Goal: Information Seeking & Learning: Learn about a topic

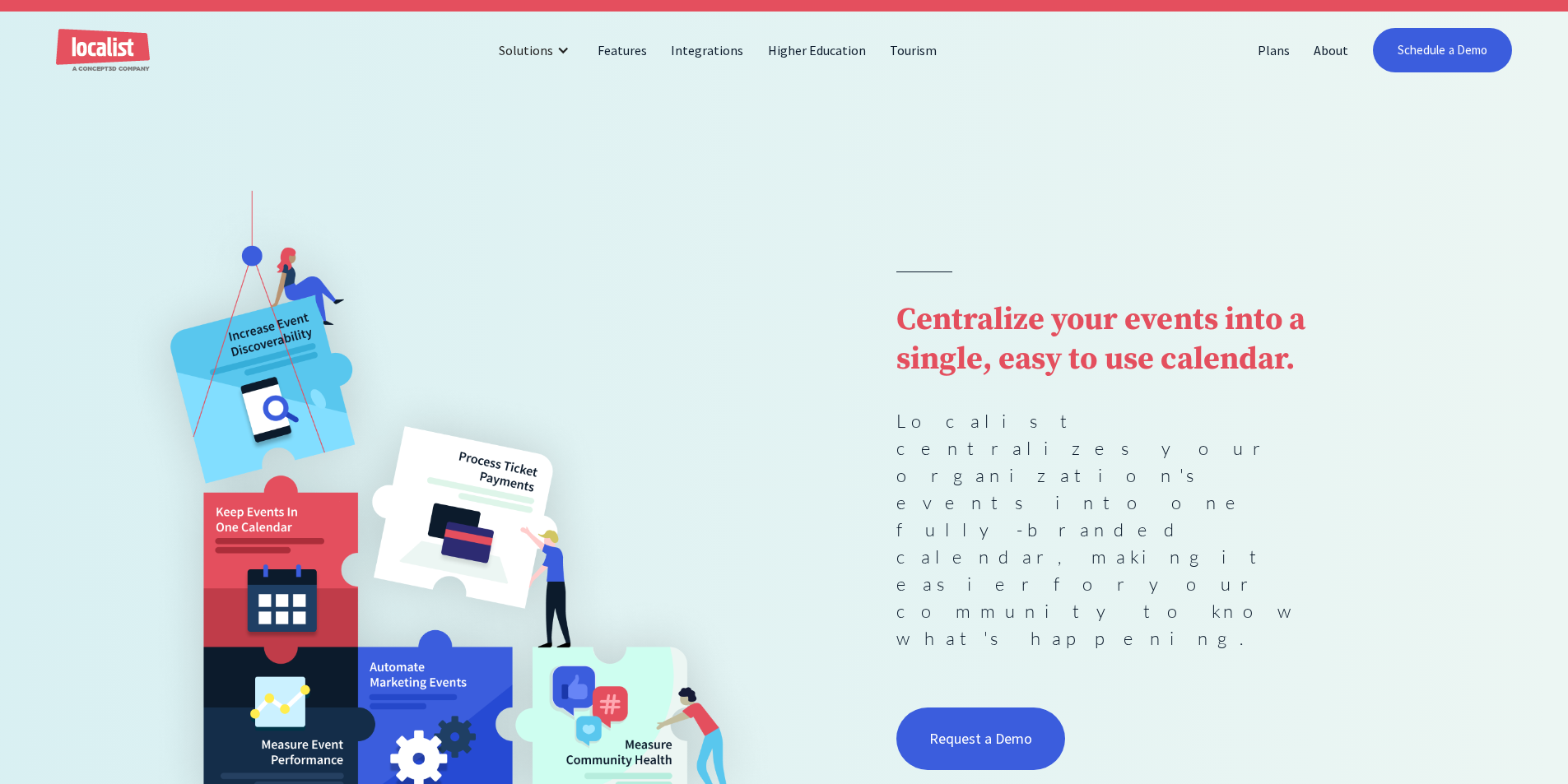
scroll to position [165, 0]
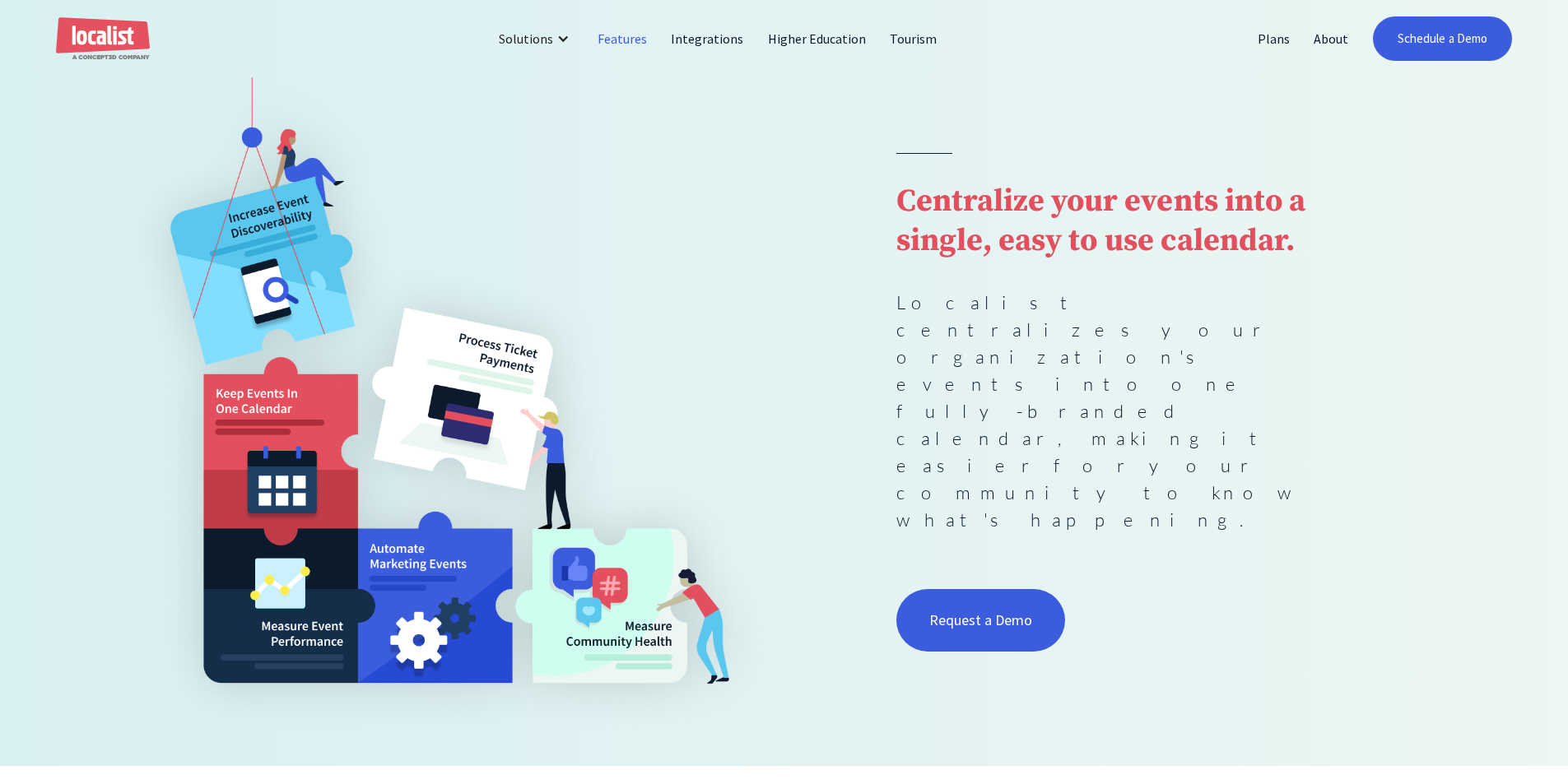
click at [624, 42] on link "Features" at bounding box center [622, 38] width 74 height 39
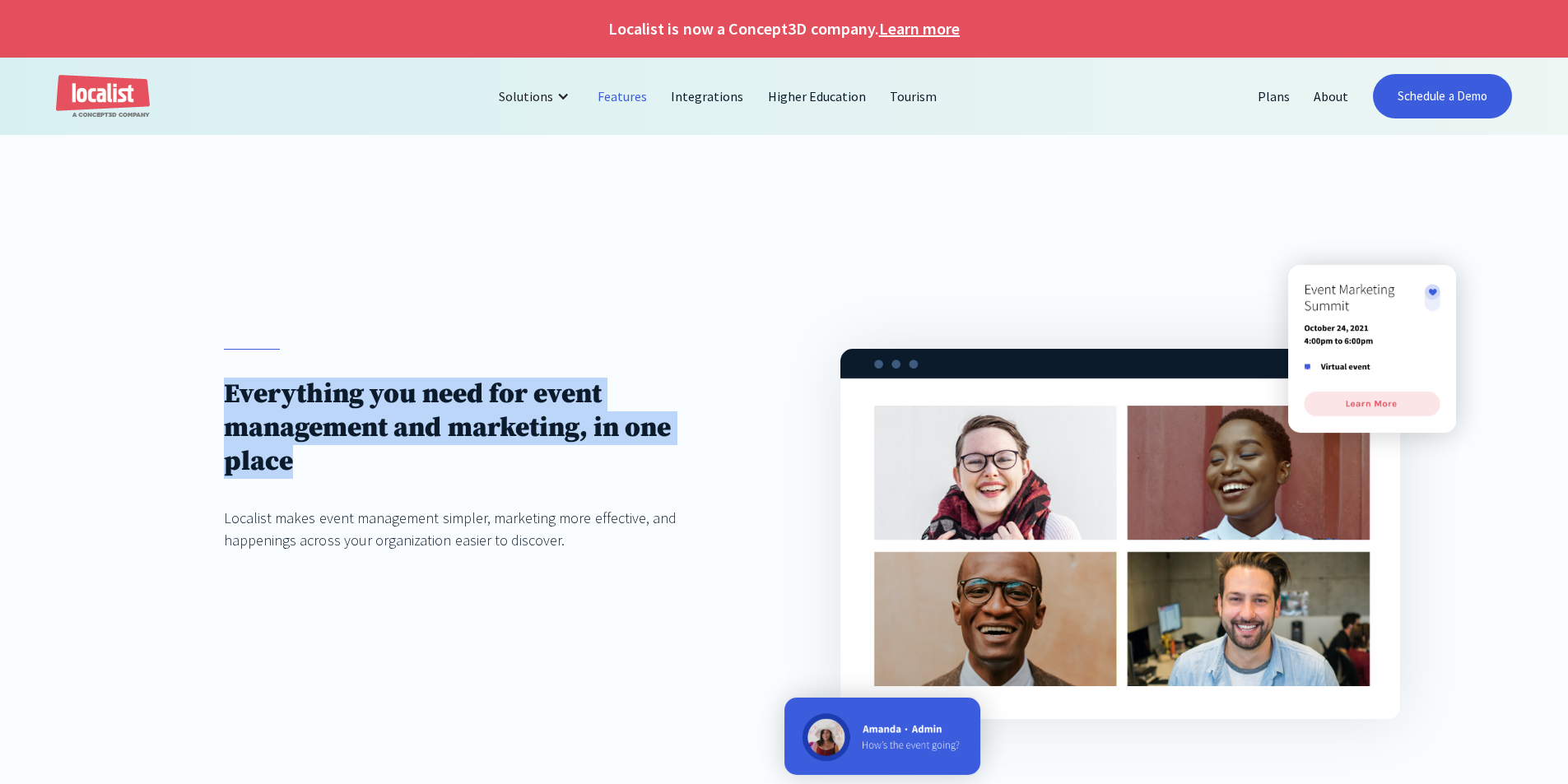
drag, startPoint x: 324, startPoint y: 459, endPoint x: 208, endPoint y: 356, distance: 155.1
click at [208, 356] on div "Everything you need for event management and marketing, in one place Localist m…" at bounding box center [784, 534] width 1568 height 594
drag, startPoint x: 225, startPoint y: 368, endPoint x: 377, endPoint y: 470, distance: 183.1
click at [377, 470] on div "Everything you need for event management and marketing, in one place Localist m…" at bounding box center [784, 534] width 1568 height 594
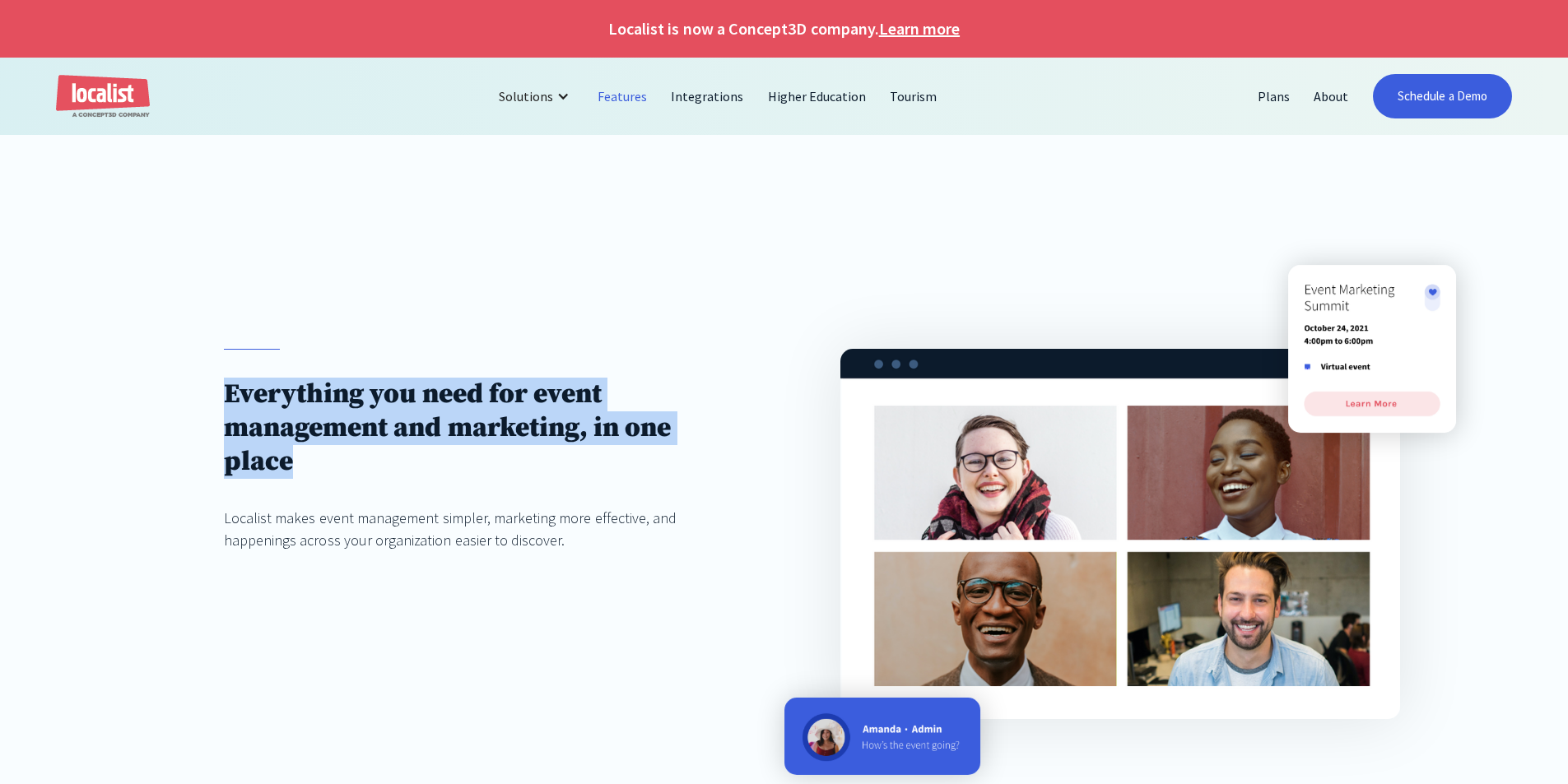
click at [377, 470] on h1 "Everything you need for event management and marketing, in one place" at bounding box center [475, 427] width 504 height 101
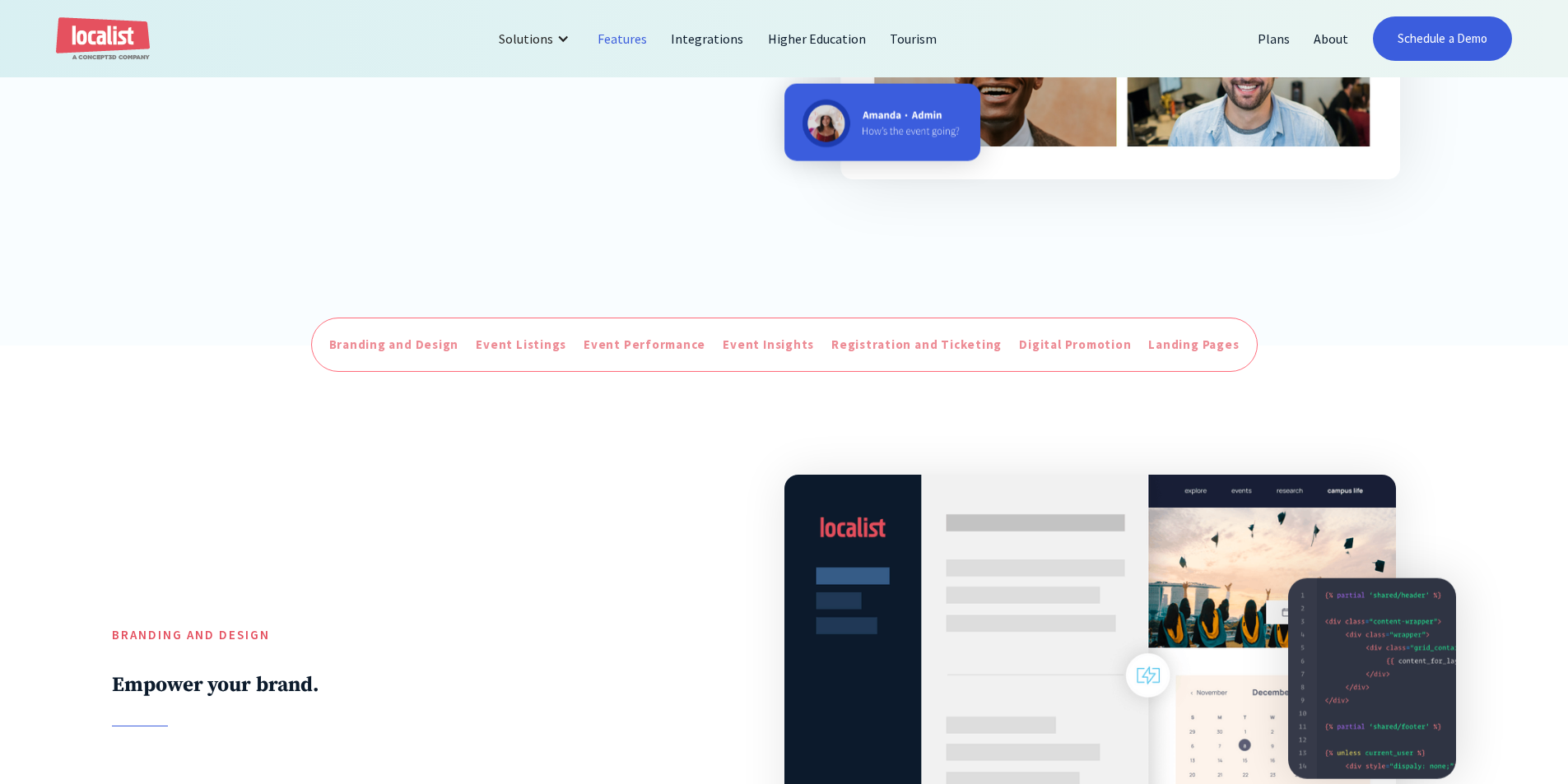
scroll to position [658, 0]
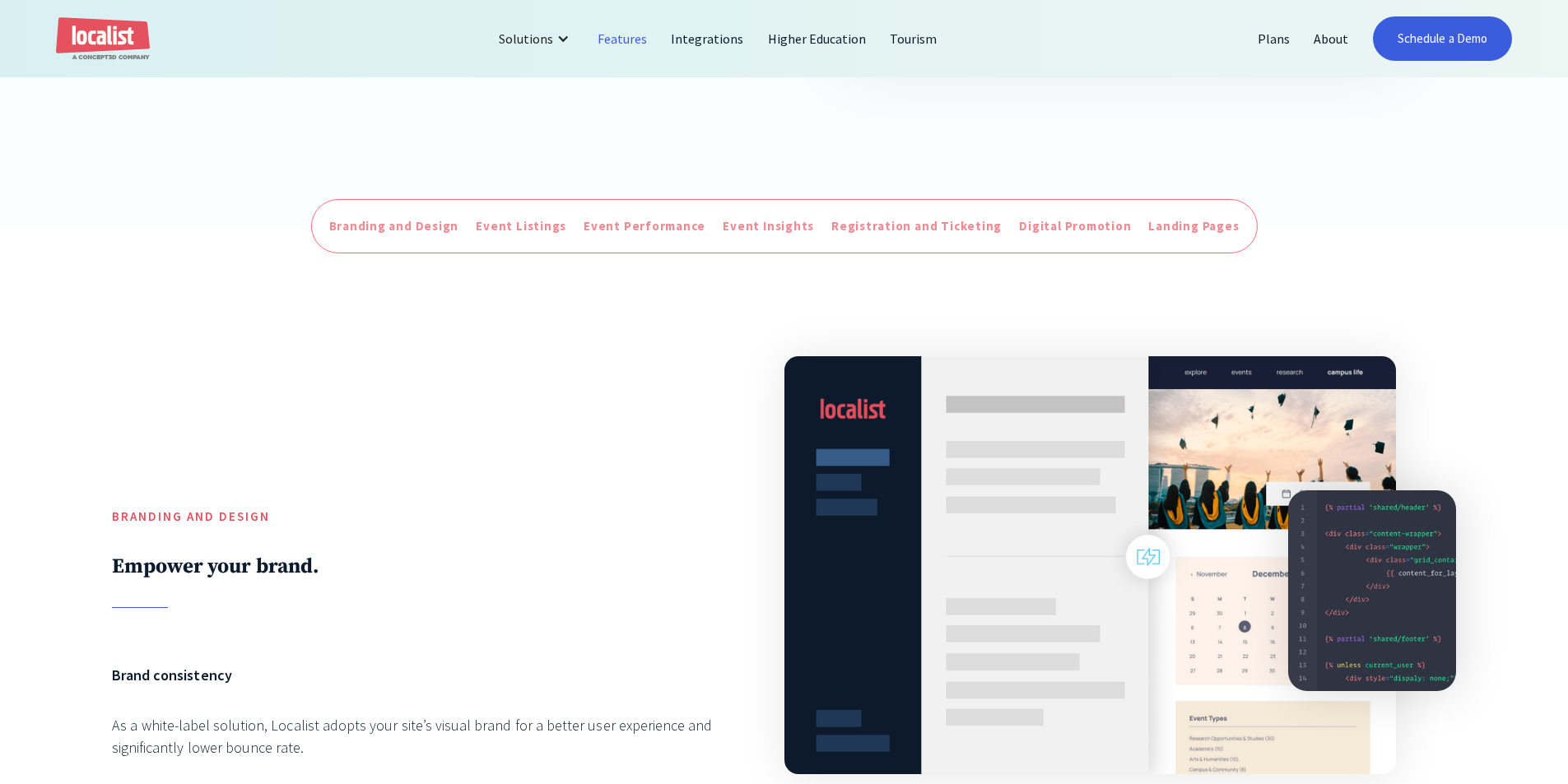
click at [441, 465] on div at bounding box center [419, 423] width 616 height 168
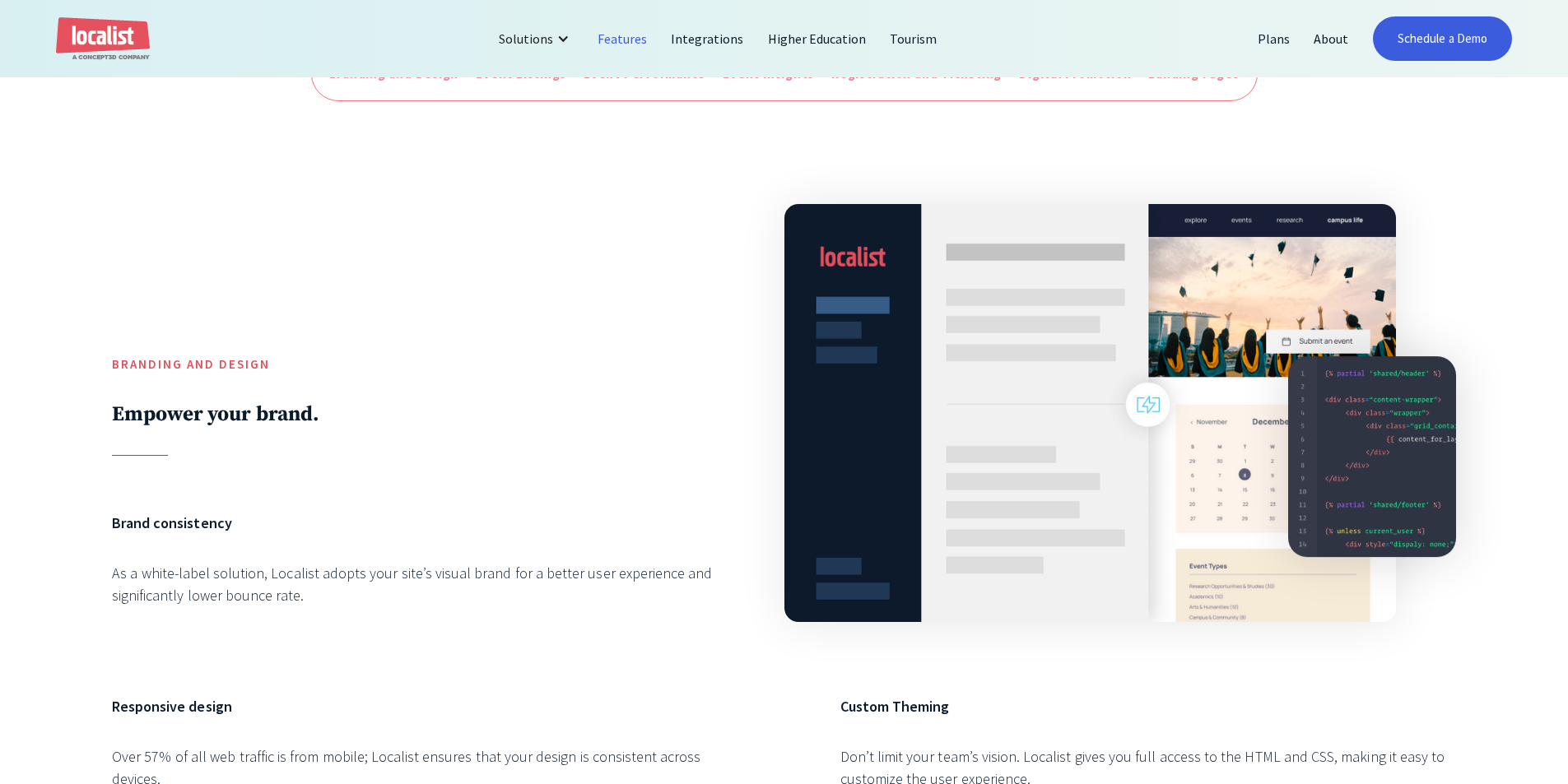
scroll to position [987, 0]
